Goal: Task Accomplishment & Management: Use online tool/utility

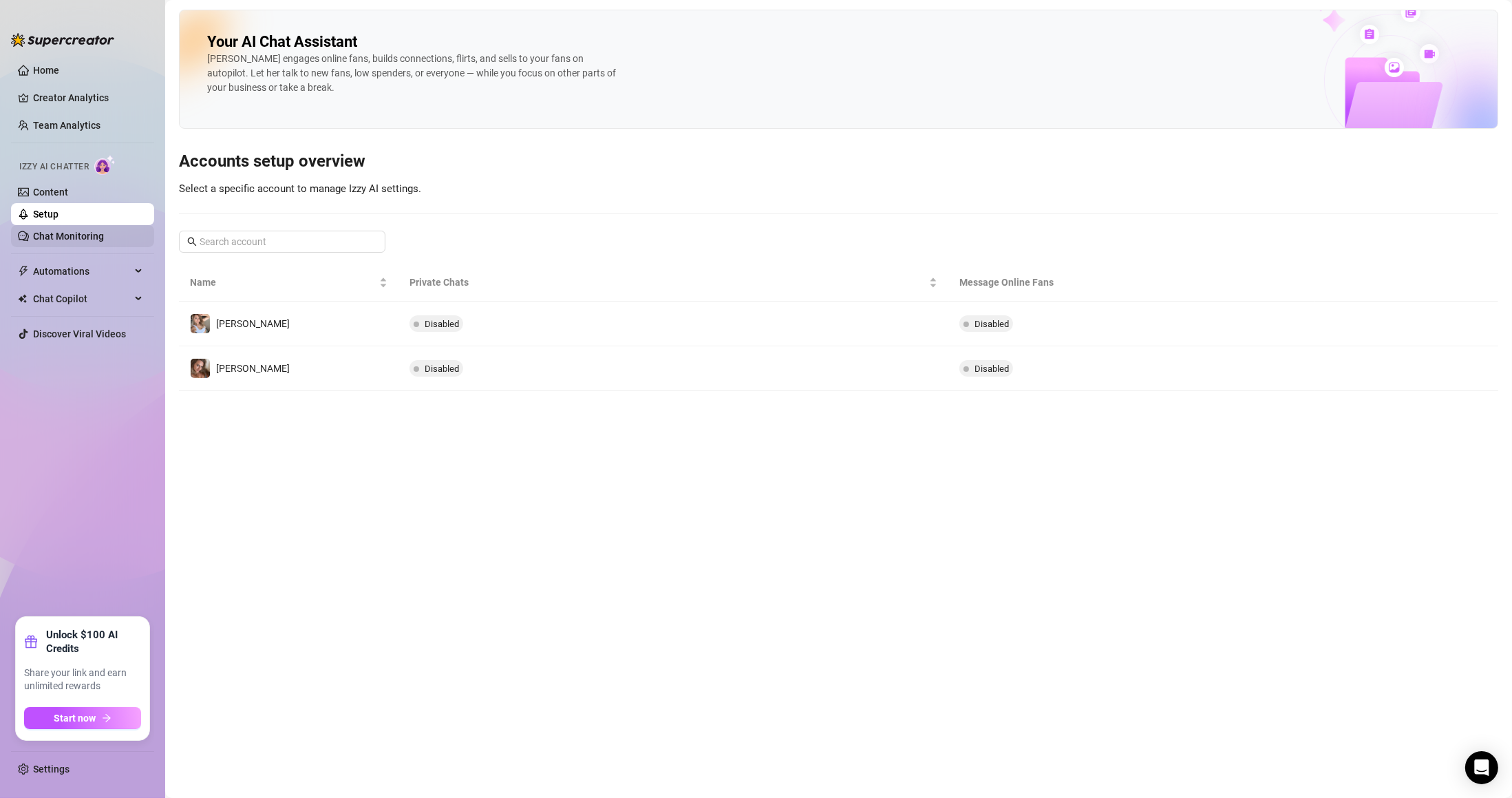
click at [80, 236] on link "Chat Monitoring" at bounding box center [68, 236] width 71 height 11
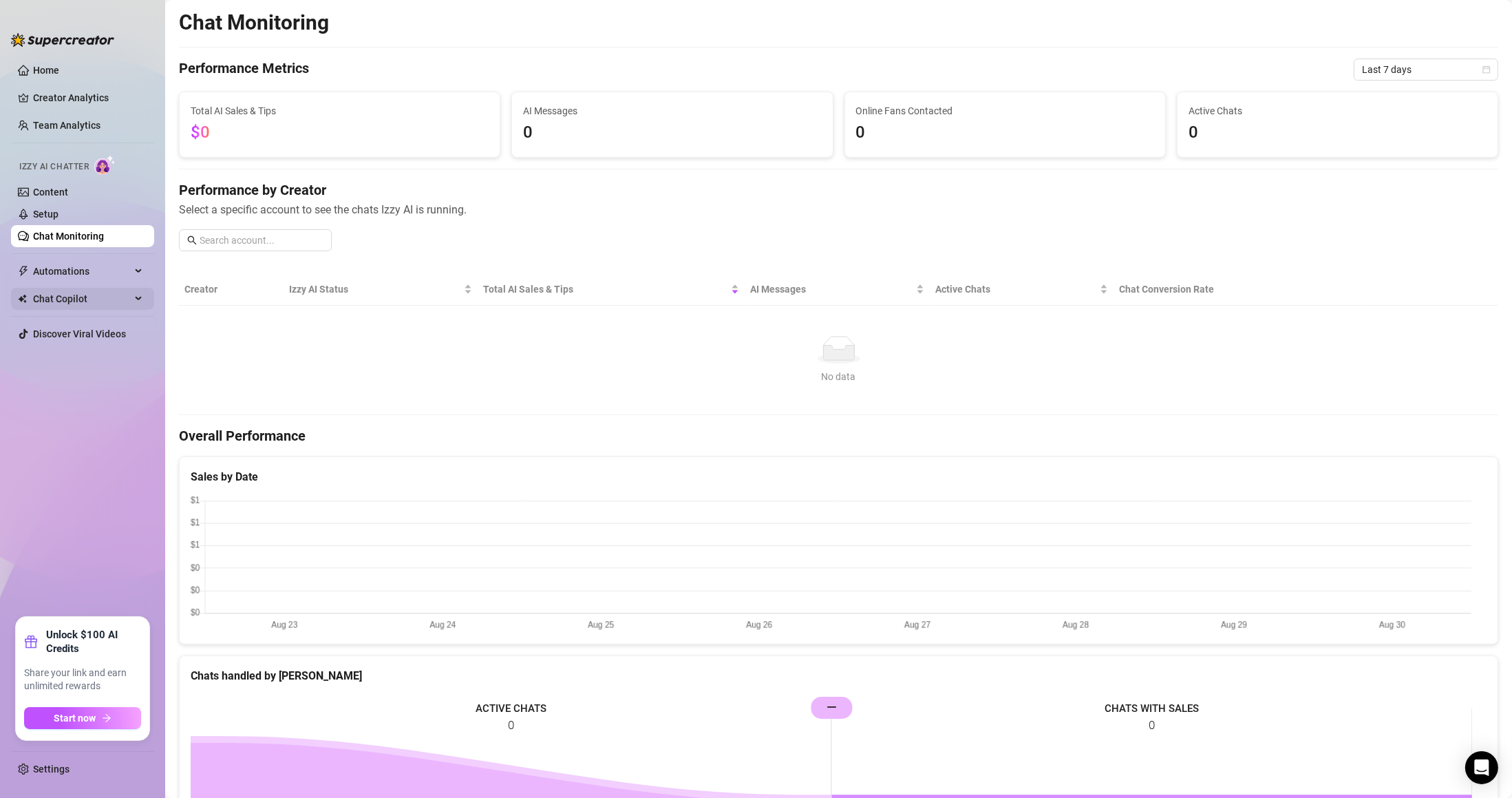
click at [79, 303] on span "Chat Copilot" at bounding box center [82, 298] width 98 height 22
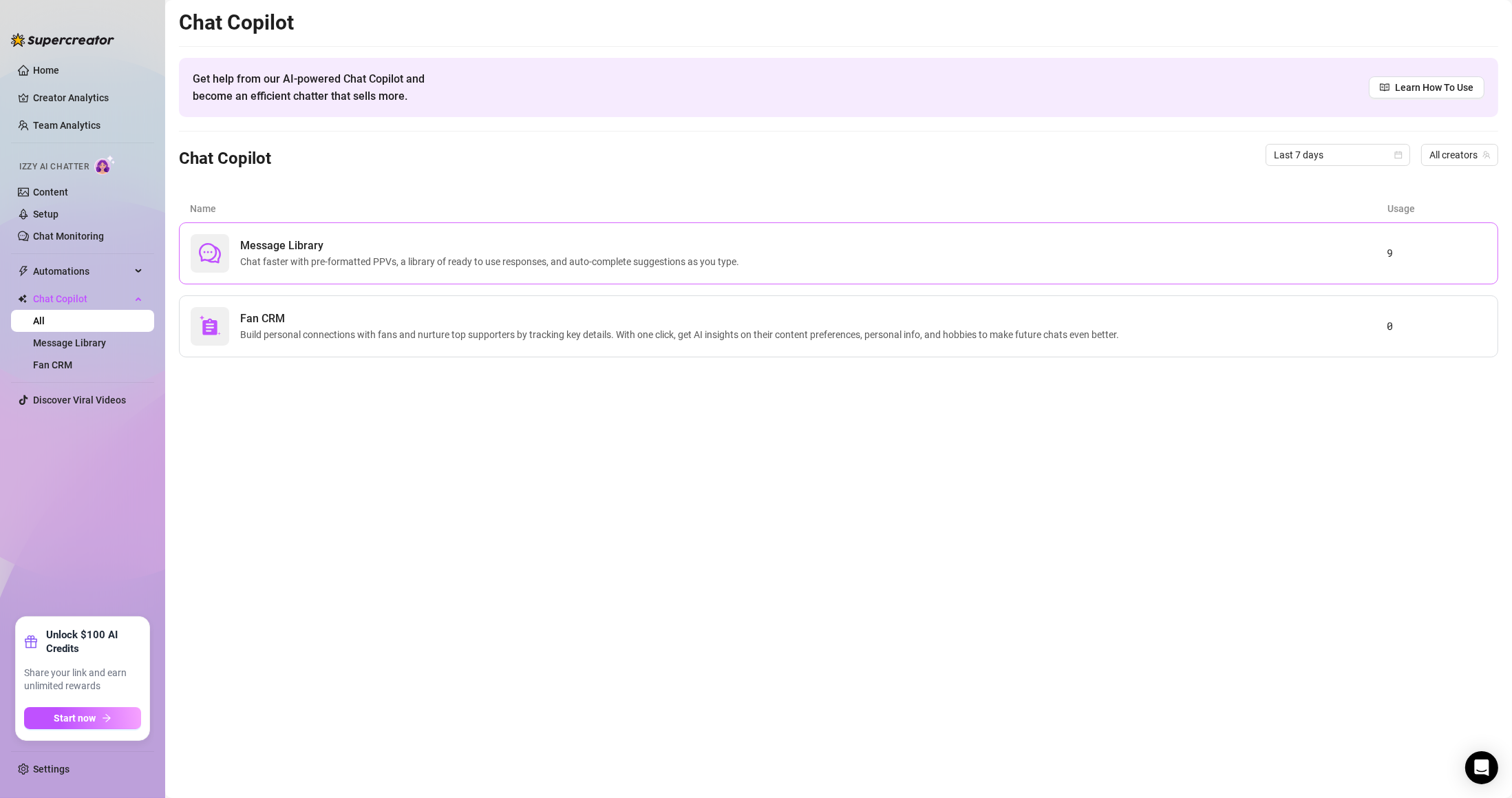
click at [410, 253] on span "Message Library" at bounding box center [492, 245] width 504 height 16
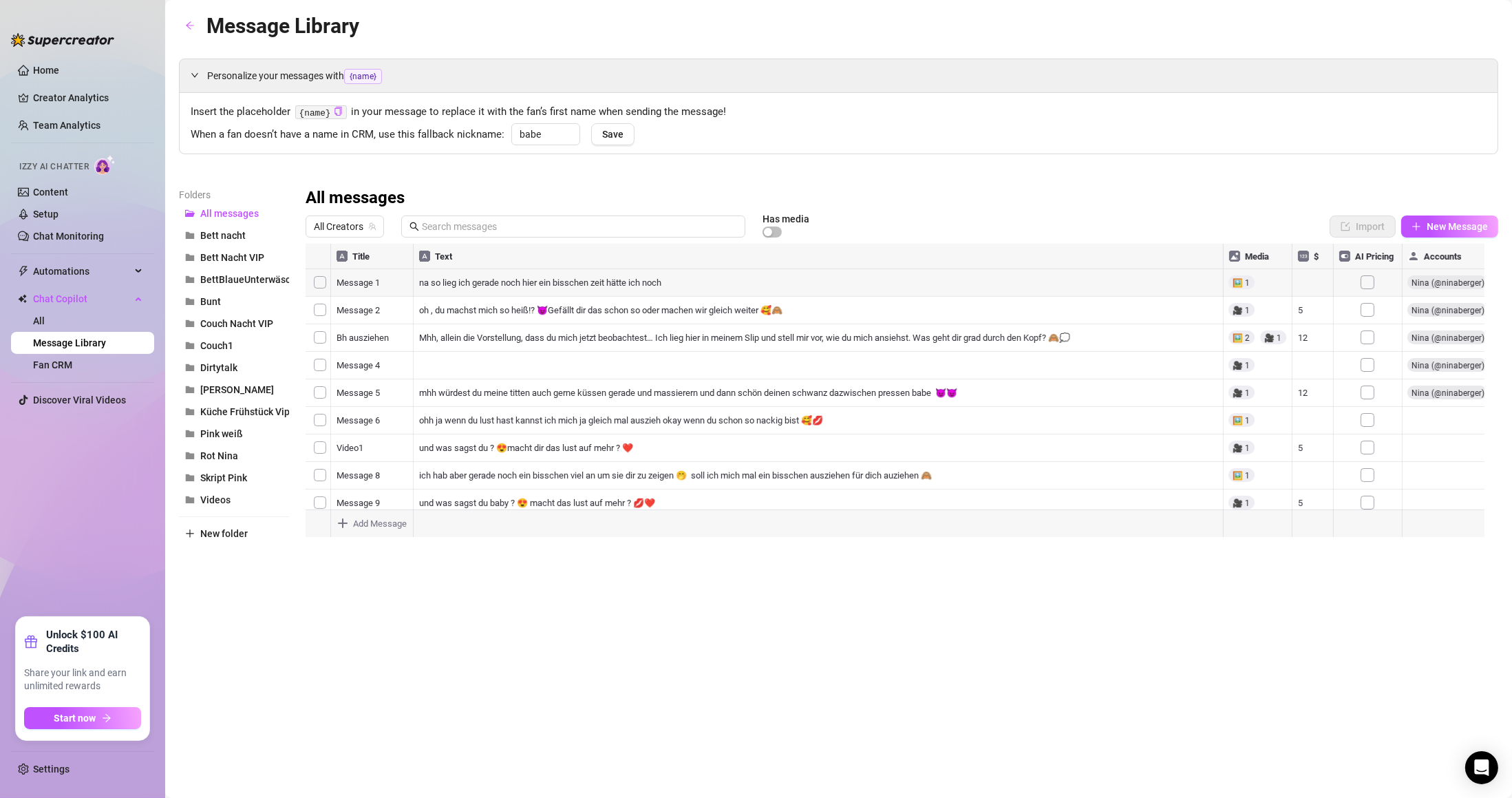
scroll to position [0, 1]
click at [339, 232] on span "All Creators" at bounding box center [345, 226] width 62 height 20
click at [418, 294] on span "( ninabergervip )" at bounding box center [450, 302] width 65 height 15
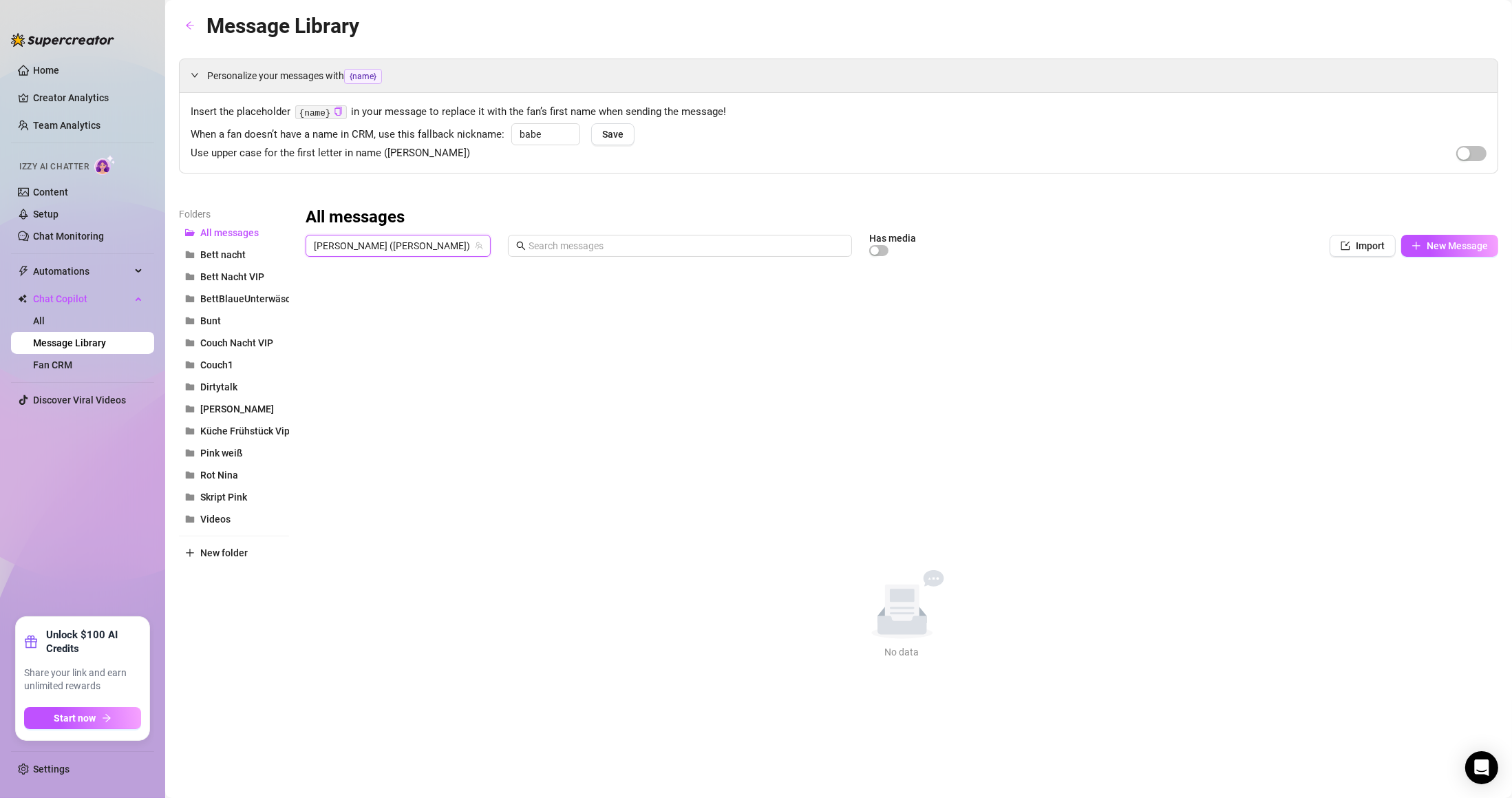
scroll to position [0, 0]
click at [1347, 248] on icon "import" at bounding box center [1346, 246] width 10 height 10
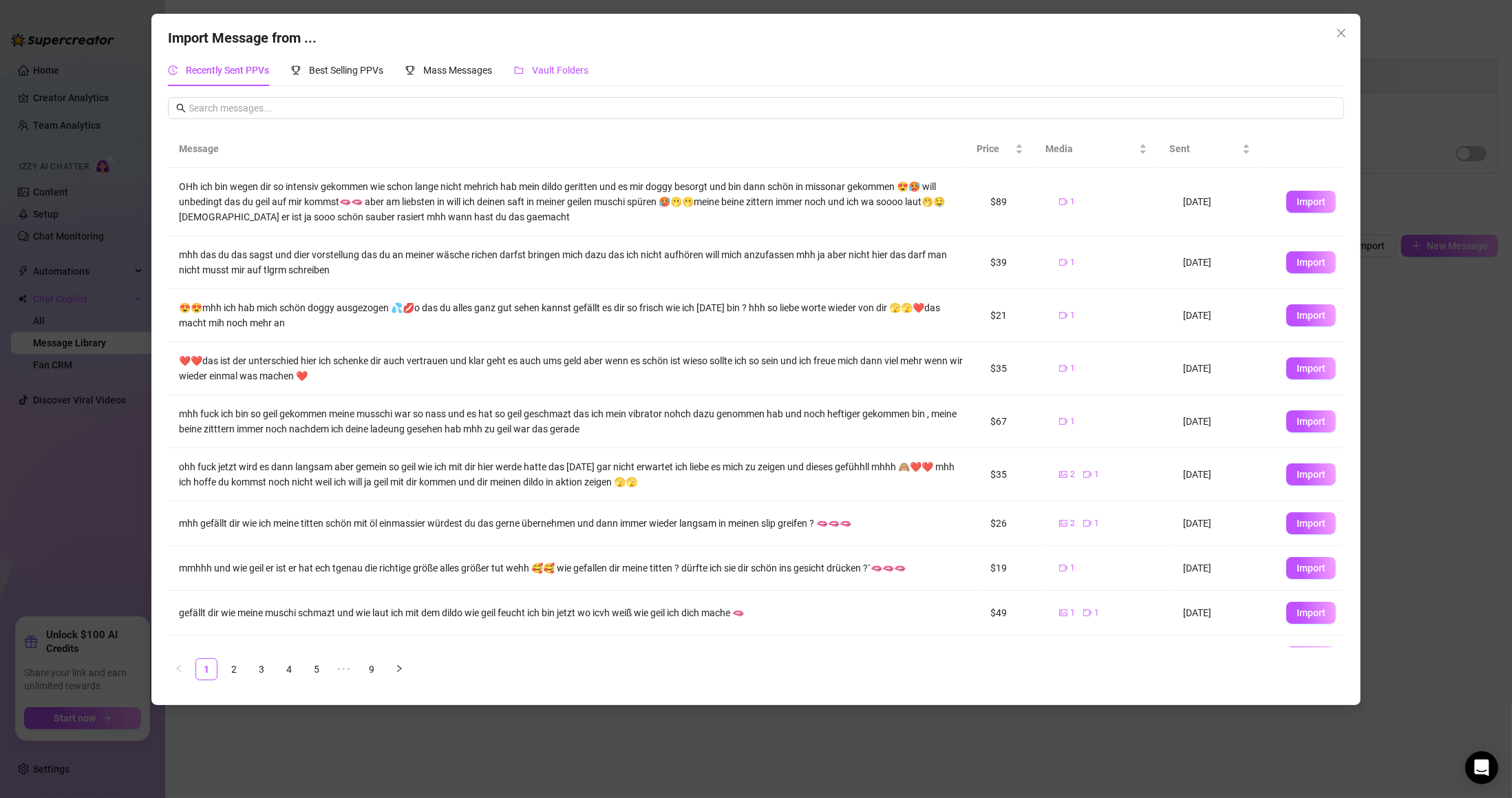
click at [547, 75] on span "Vault Folders" at bounding box center [560, 70] width 56 height 11
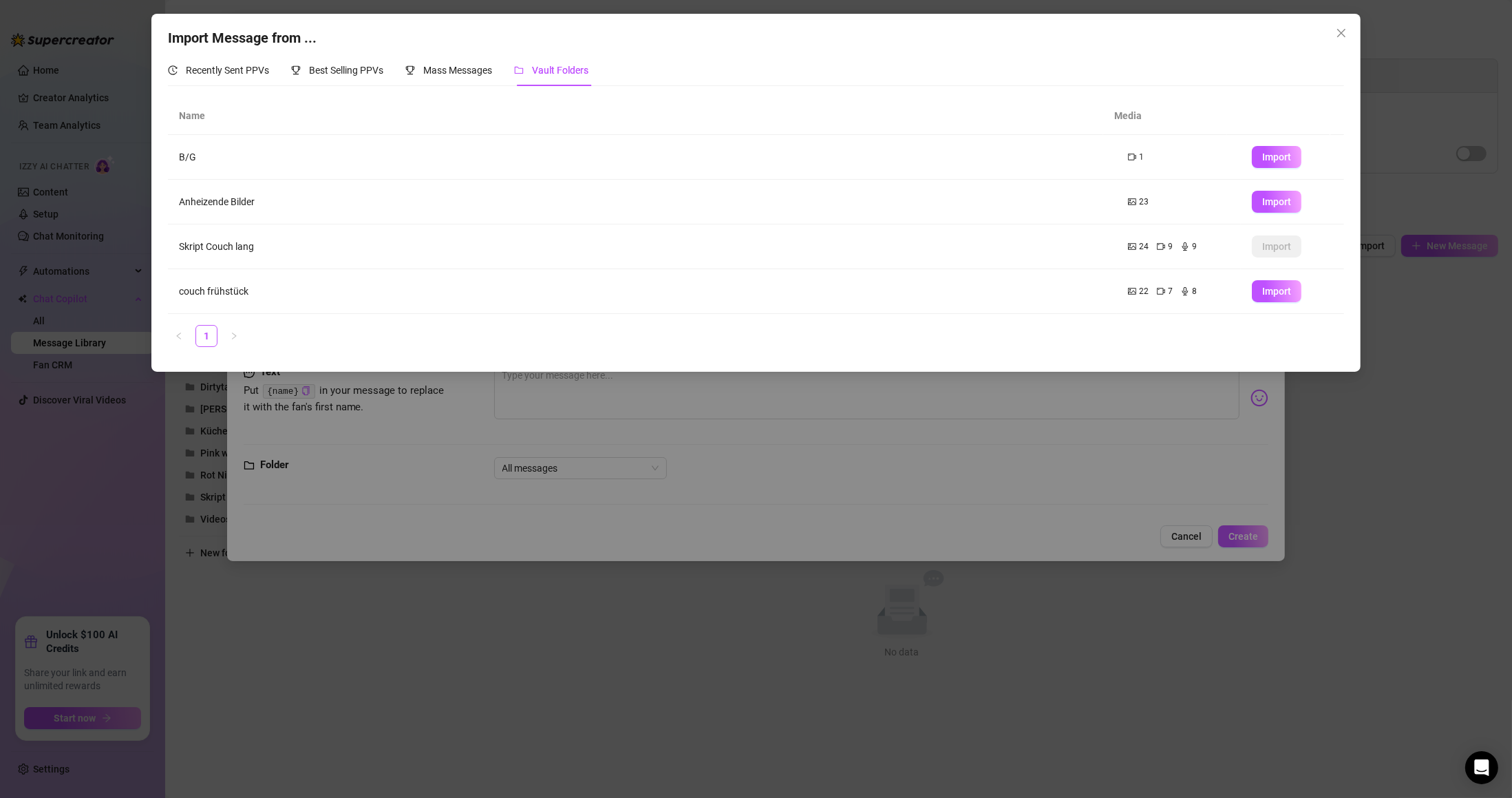
drag, startPoint x: 1346, startPoint y: 29, endPoint x: 1294, endPoint y: 51, distance: 56.5
click at [1345, 30] on icon "close" at bounding box center [1342, 33] width 11 height 11
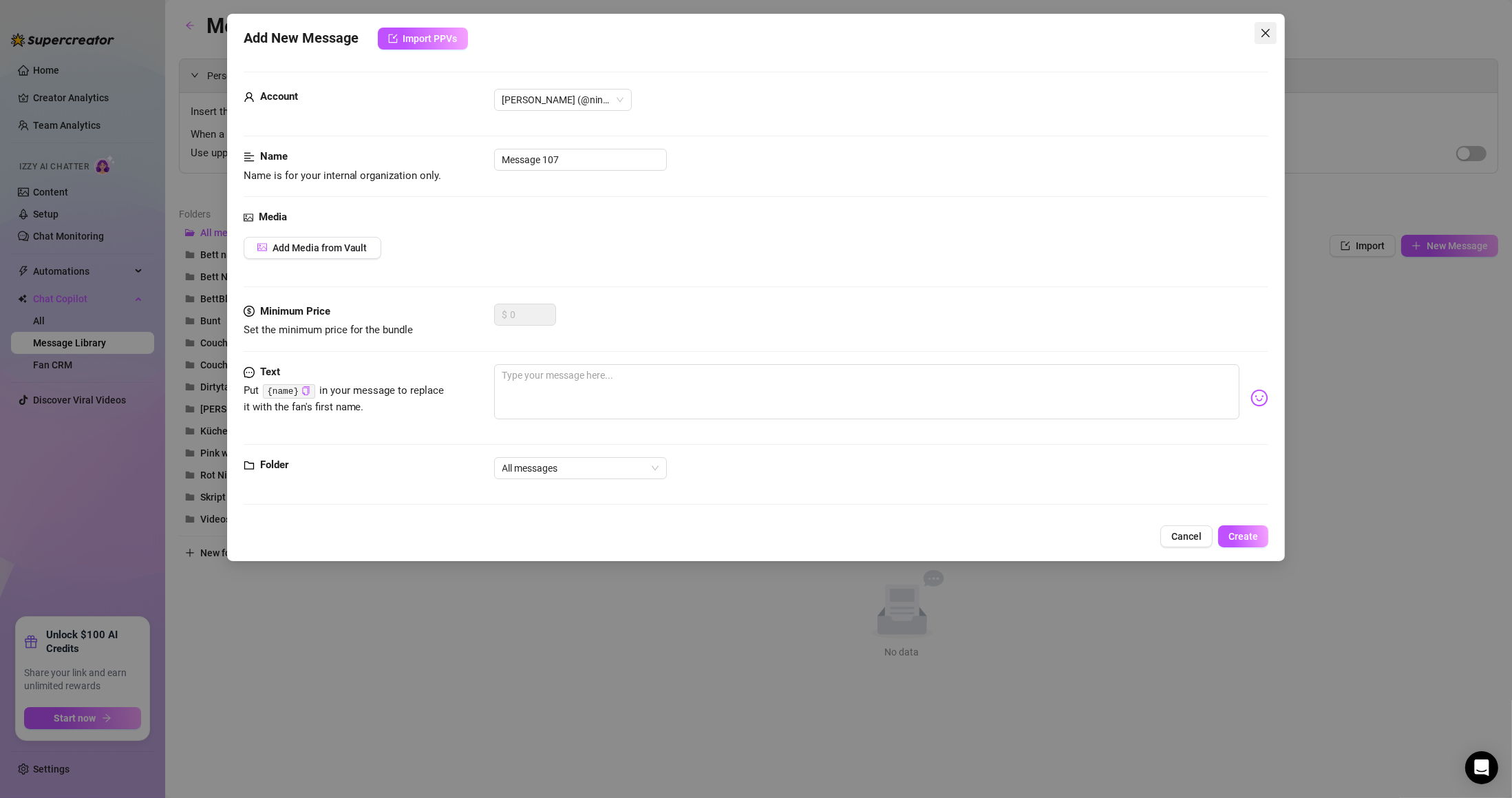
click at [1265, 36] on icon "close" at bounding box center [1266, 33] width 11 height 11
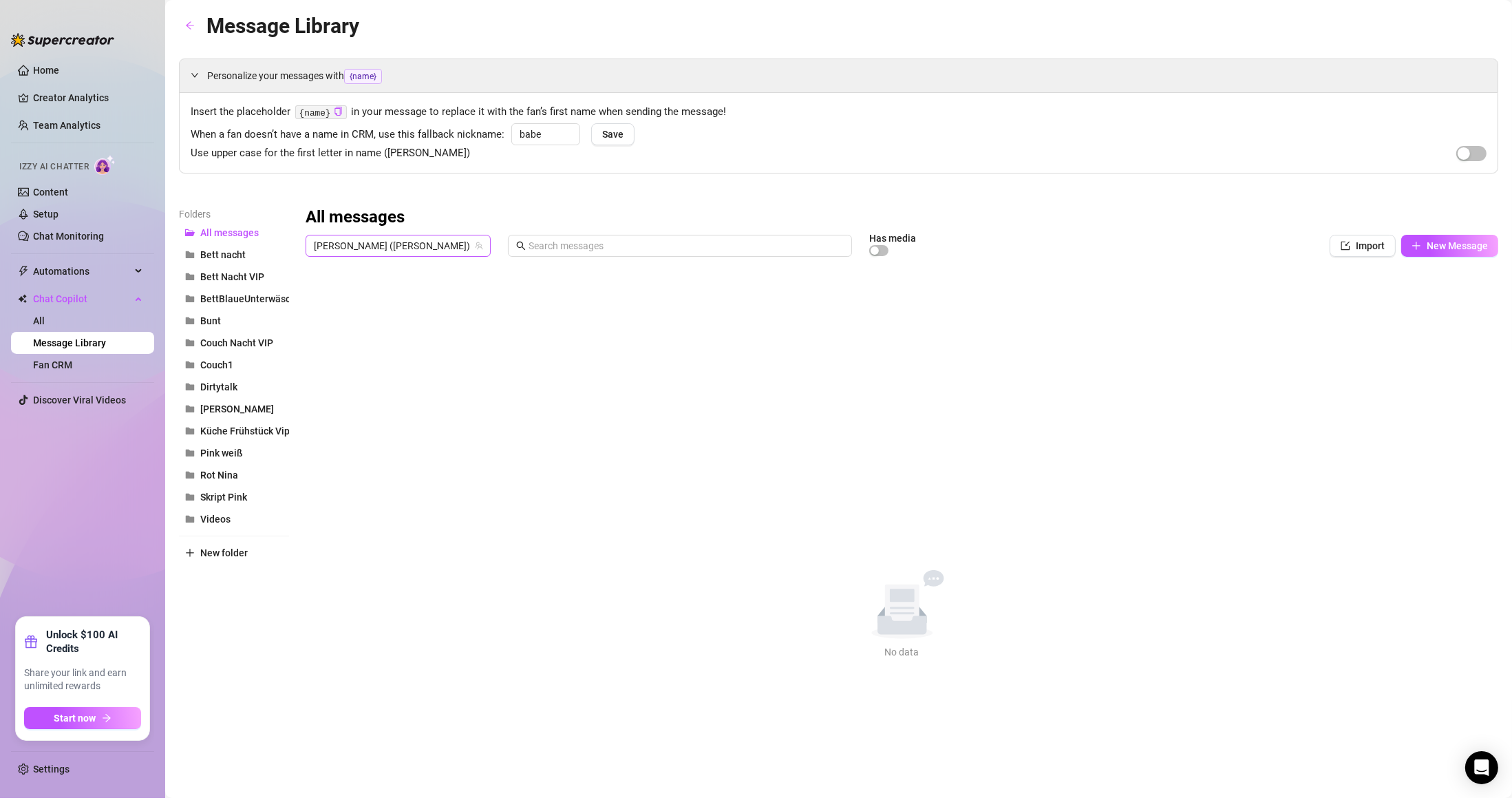
click at [336, 255] on span "[PERSON_NAME] ([PERSON_NAME])" at bounding box center [398, 246] width 169 height 20
click at [224, 307] on button "BettBlaueUnterwäsche" at bounding box center [234, 298] width 110 height 22
click at [390, 254] on span "[PERSON_NAME] ([PERSON_NAME])" at bounding box center [398, 246] width 169 height 20
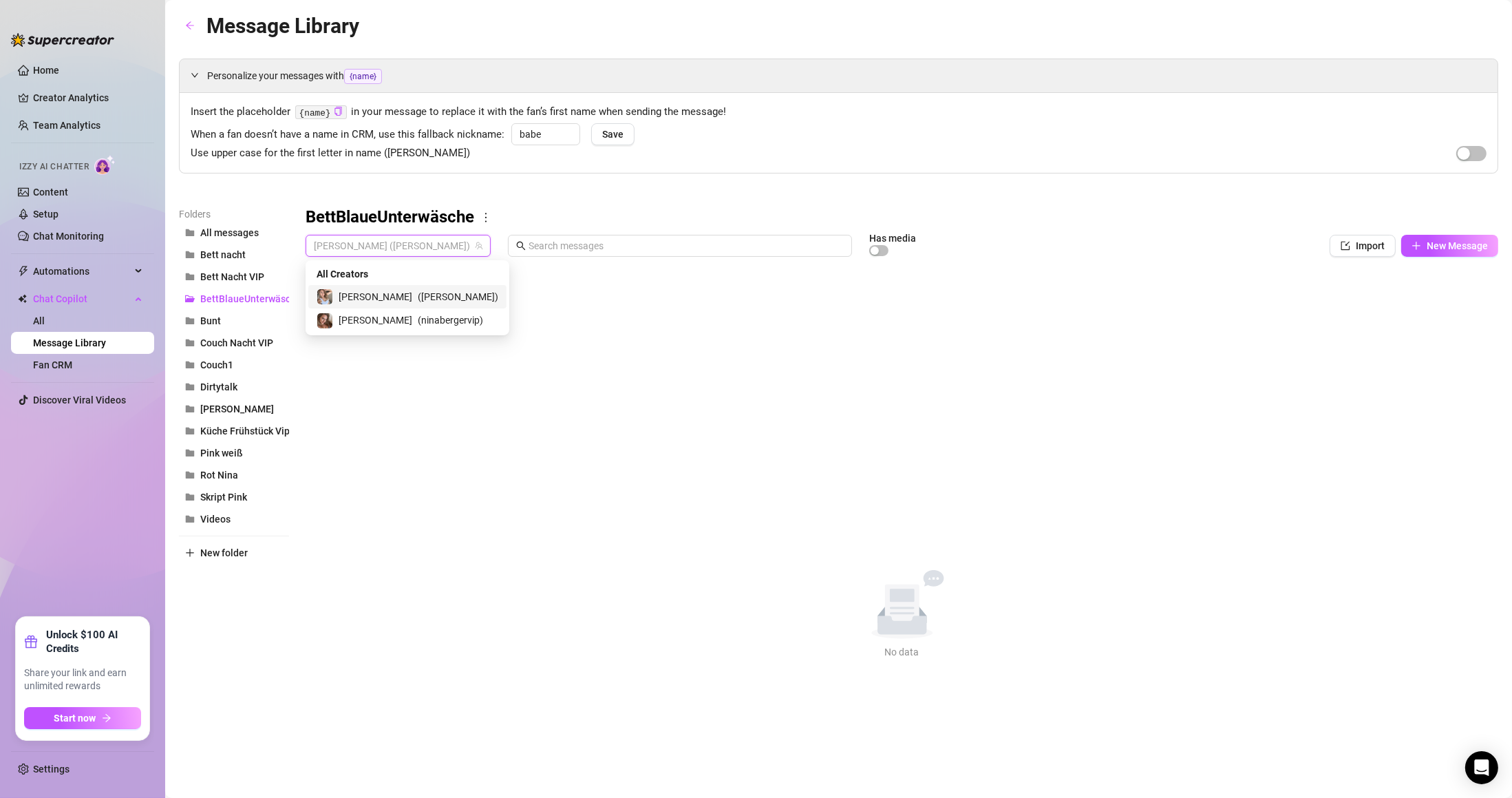
click at [418, 303] on span "( [PERSON_NAME] )" at bounding box center [458, 297] width 80 height 15
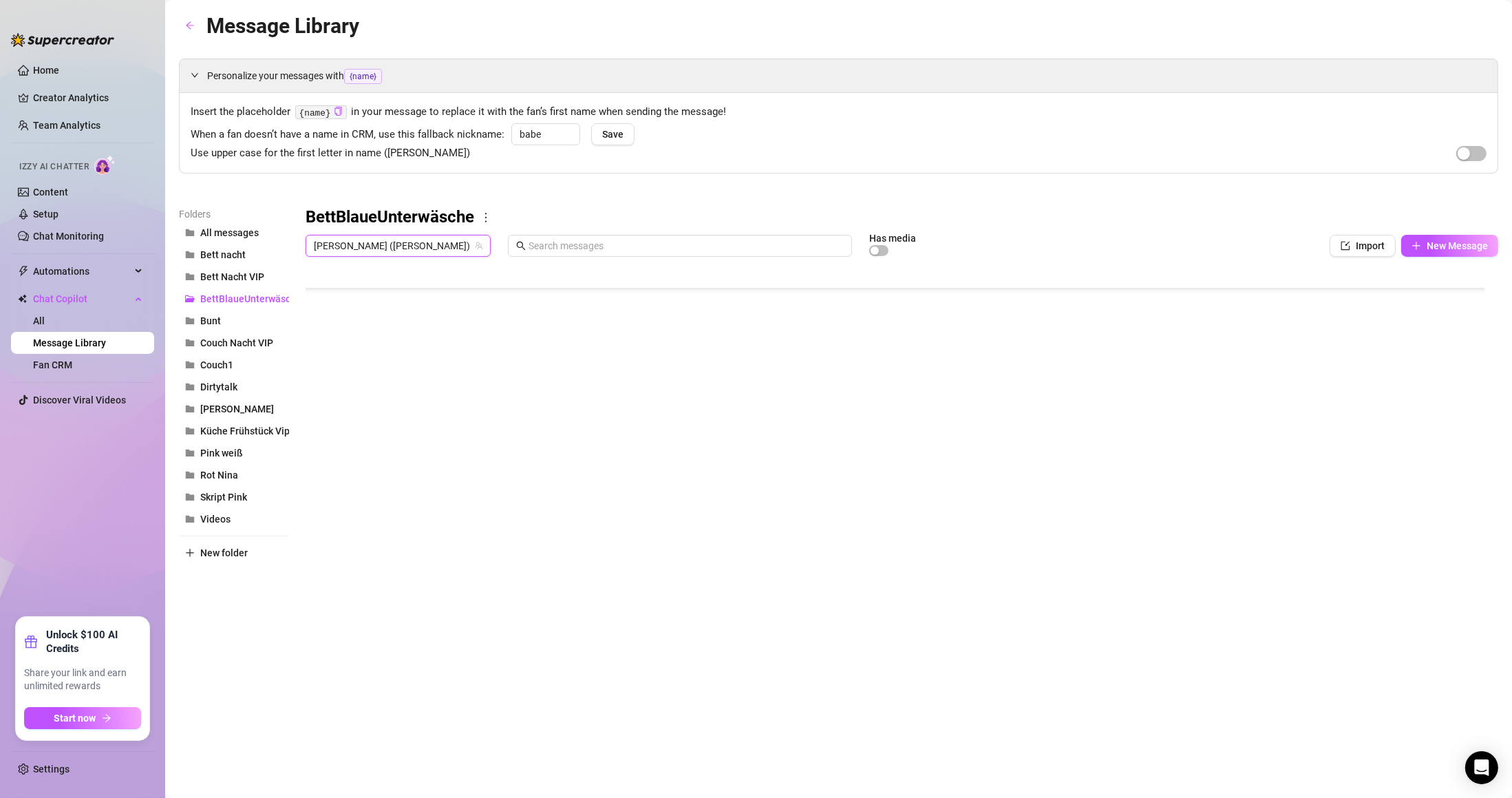
scroll to position [124, 0]
click at [390, 484] on div at bounding box center [901, 417] width 1193 height 307
click at [373, 524] on div at bounding box center [901, 417] width 1193 height 307
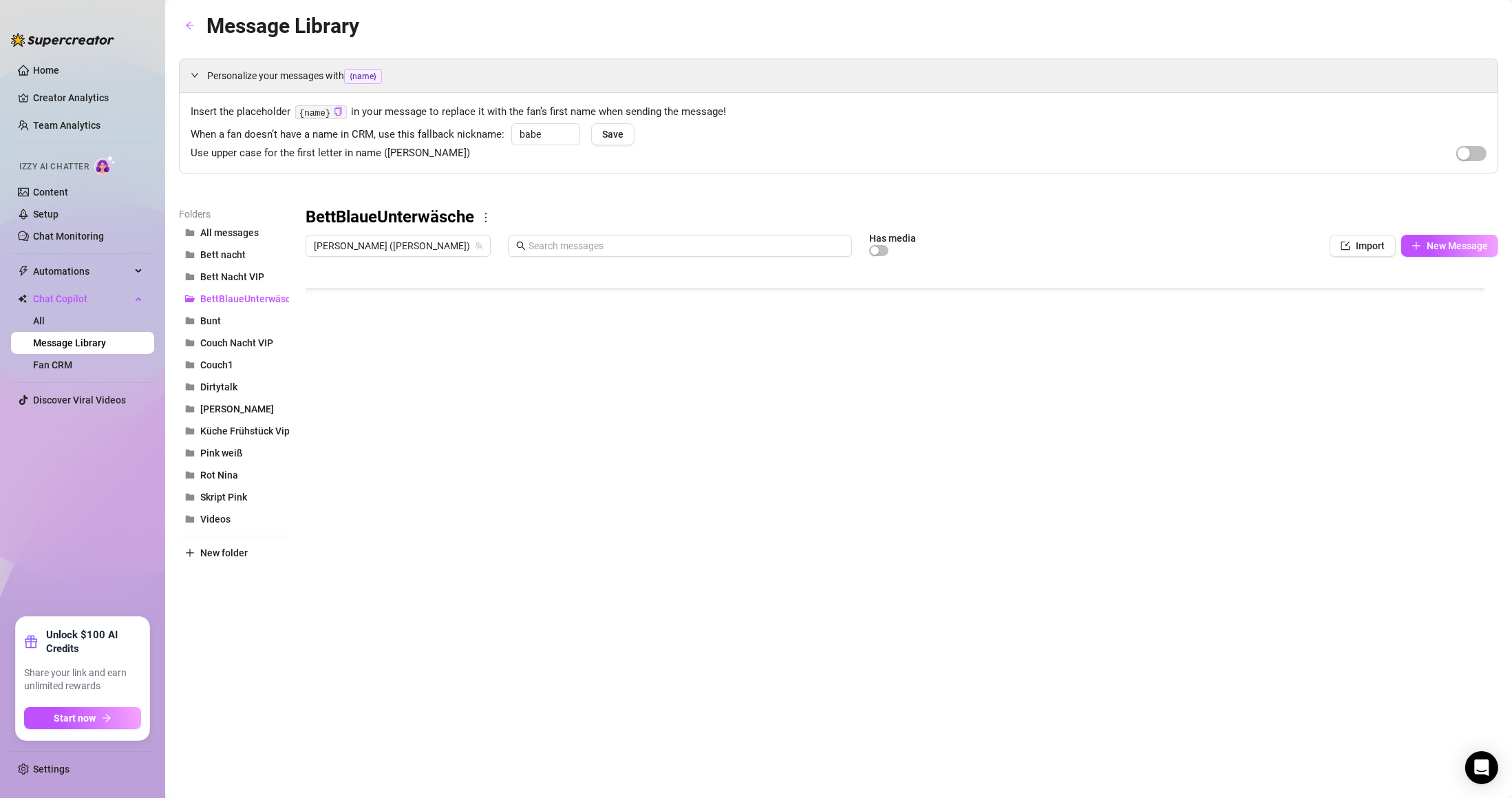
click at [364, 486] on div at bounding box center [901, 417] width 1193 height 307
click at [321, 482] on div at bounding box center [901, 417] width 1193 height 307
drag, startPoint x: 355, startPoint y: 485, endPoint x: 355, endPoint y: 416, distance: 69.0
click at [355, 416] on div at bounding box center [901, 417] width 1193 height 307
click at [340, 493] on div at bounding box center [901, 417] width 1193 height 307
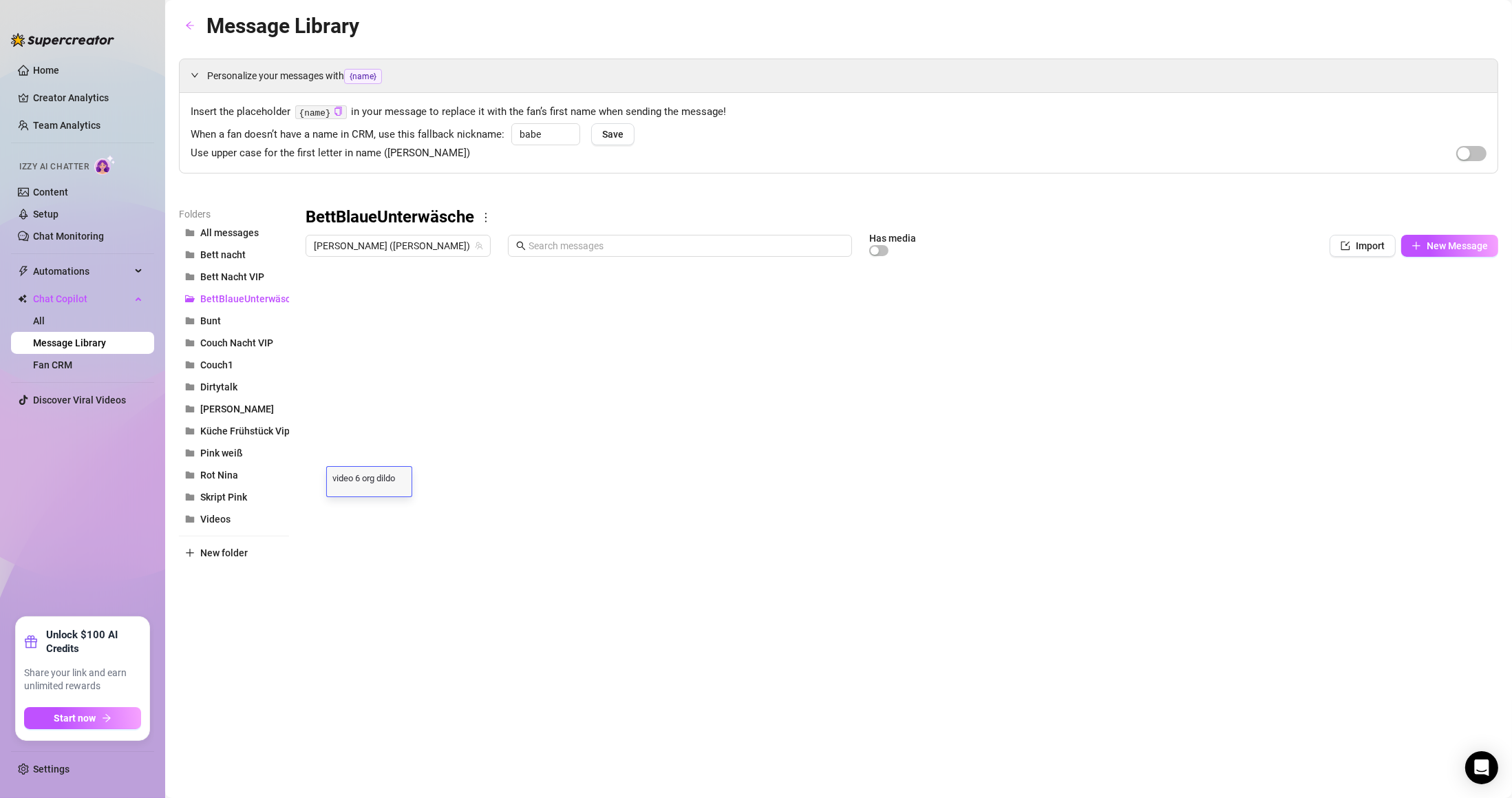
scroll to position [0, 0]
click at [364, 271] on div at bounding box center [901, 417] width 1193 height 307
click at [488, 216] on icon "more" at bounding box center [486, 217] width 13 height 13
click at [489, 215] on icon "more" at bounding box center [486, 217] width 13 height 13
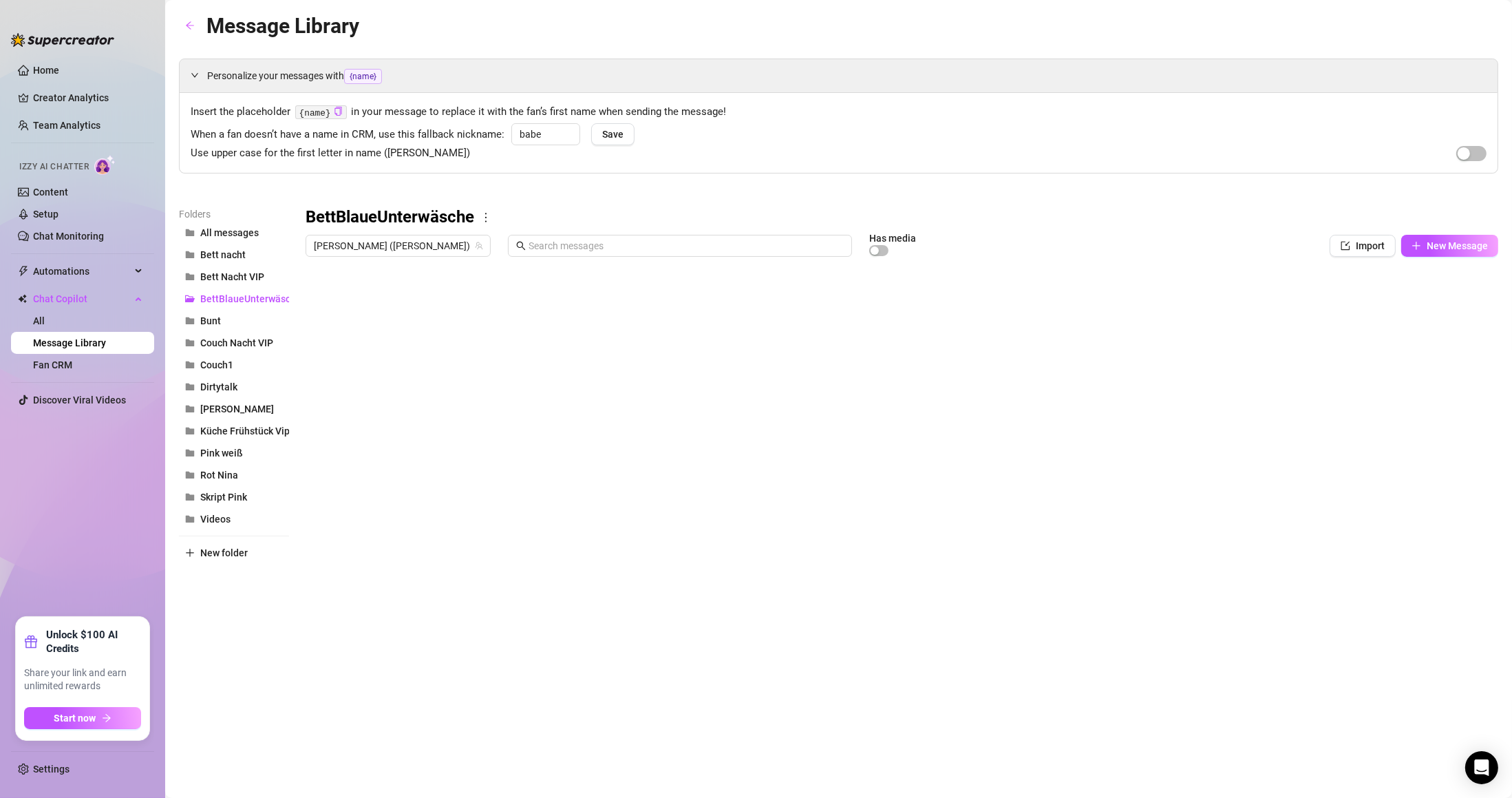
click at [768, 189] on div "Personalize your messages with {name} Insert the placeholder {name} in your mes…" at bounding box center [838, 314] width 1319 height 512
click at [869, 243] on div at bounding box center [892, 250] width 47 height 15
drag, startPoint x: 796, startPoint y: 244, endPoint x: 794, endPoint y: 254, distance: 10.2
click at [869, 246] on div at bounding box center [892, 250] width 47 height 15
click at [870, 255] on div "button" at bounding box center [875, 251] width 8 height 8
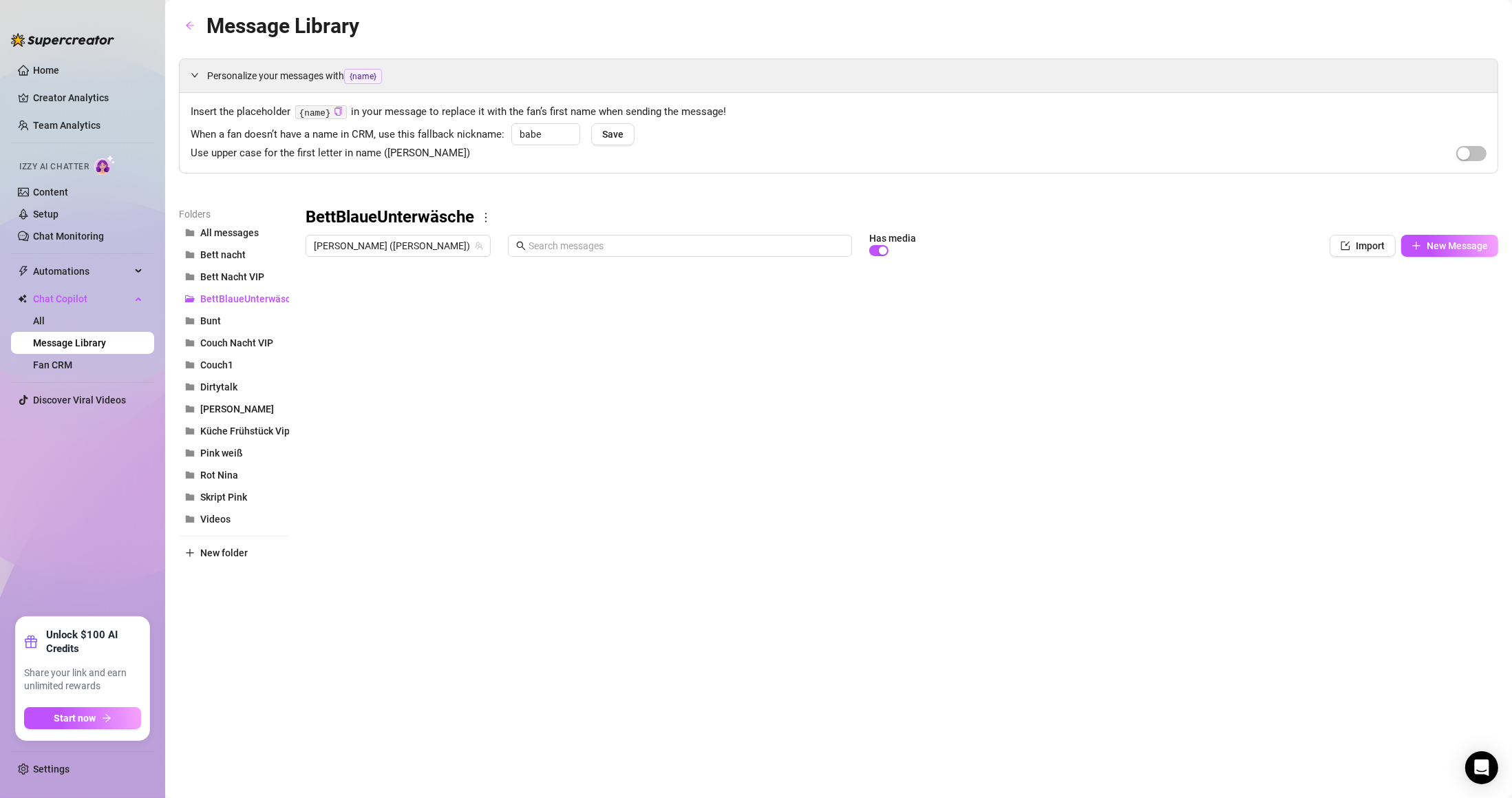
click at [692, 224] on div "BettBlaueUnterwäsche" at bounding box center [901, 217] width 1193 height 22
click at [331, 616] on div "Message Library Personalize your messages with {name} Insert the placeholder {n…" at bounding box center [838, 383] width 1319 height 747
click at [315, 270] on div at bounding box center [901, 417] width 1193 height 307
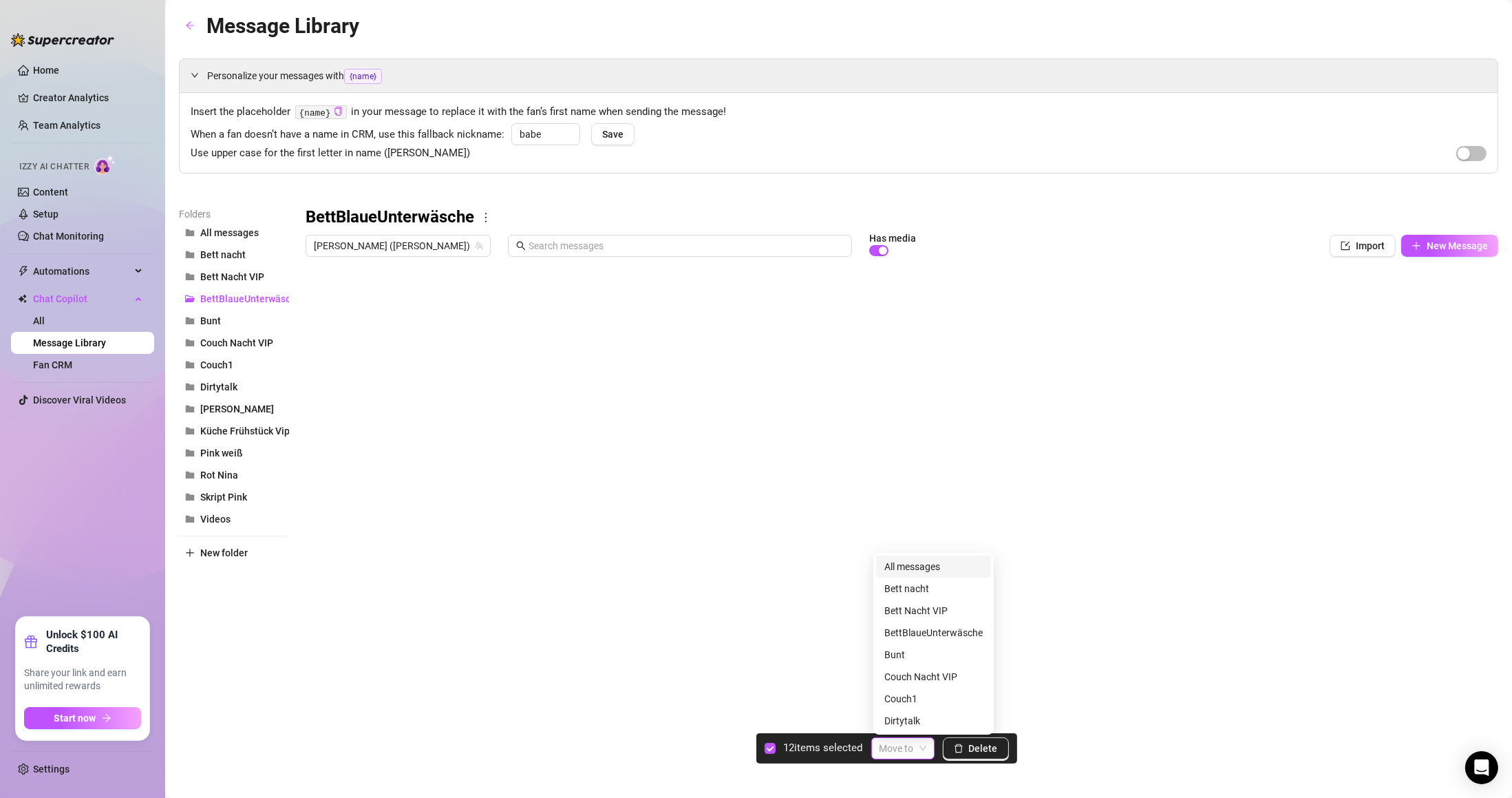
click at [899, 752] on input "search" at bounding box center [896, 748] width 34 height 20
click at [504, 705] on div "Message Library Personalize your messages with {name} Insert the placeholder {n…" at bounding box center [838, 383] width 1319 height 747
click at [319, 273] on div at bounding box center [901, 417] width 1193 height 307
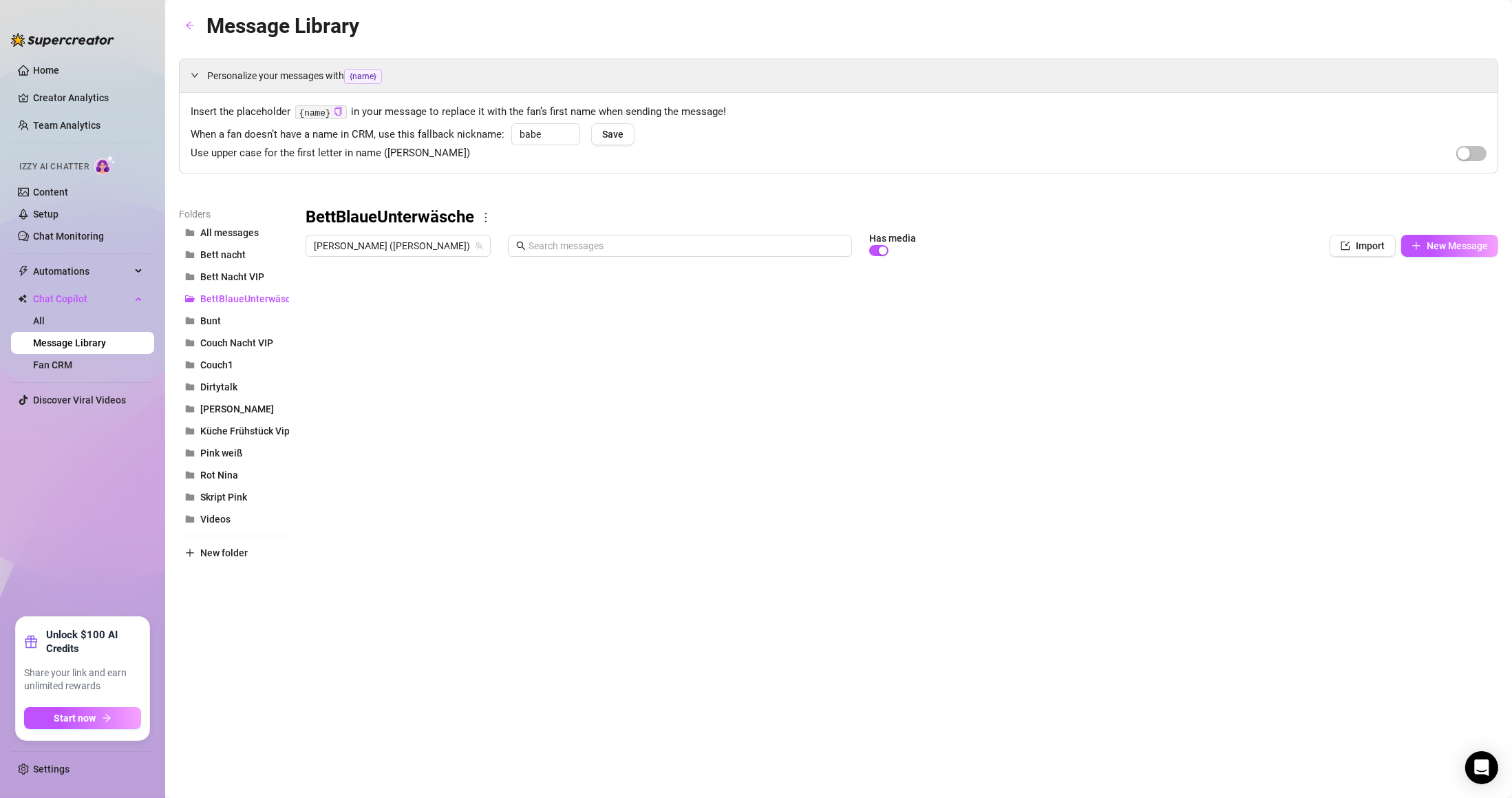
click at [1241, 388] on div at bounding box center [901, 417] width 1193 height 307
